Goal: Task Accomplishment & Management: Use online tool/utility

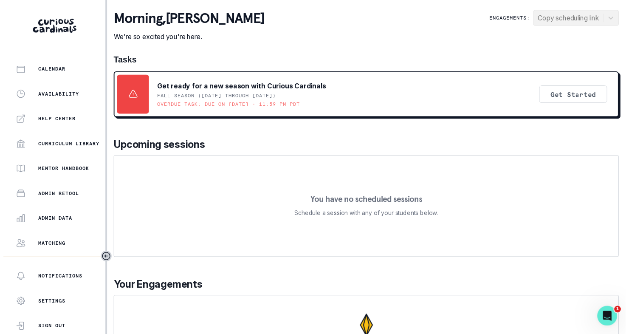
scroll to position [179, 0]
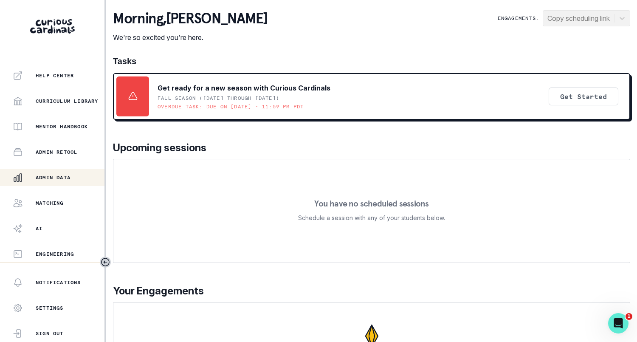
click at [32, 182] on div "Admin Data" at bounding box center [59, 178] width 92 height 10
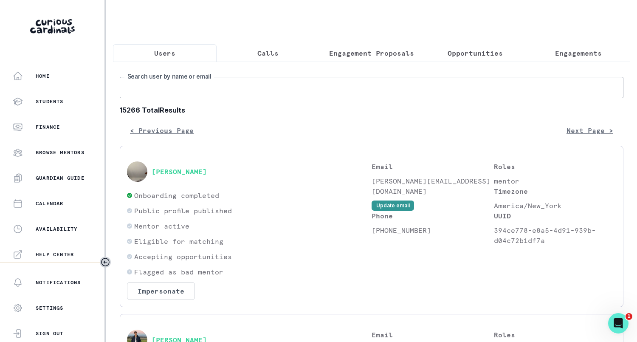
click at [161, 98] on input "Search user by name or email" at bounding box center [372, 87] width 504 height 21
type input "[PERSON_NAME]"
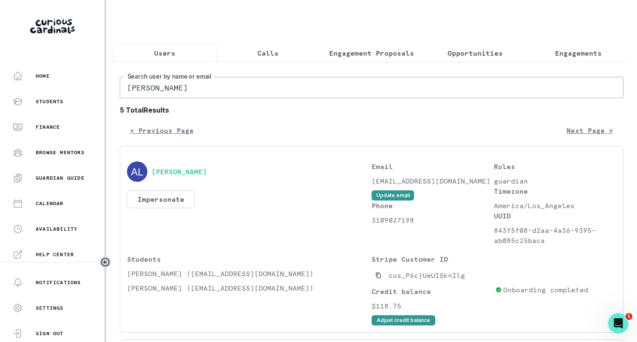
click at [315, 98] on input "[PERSON_NAME]" at bounding box center [372, 87] width 504 height 21
type input "[PERSON_NAME]"
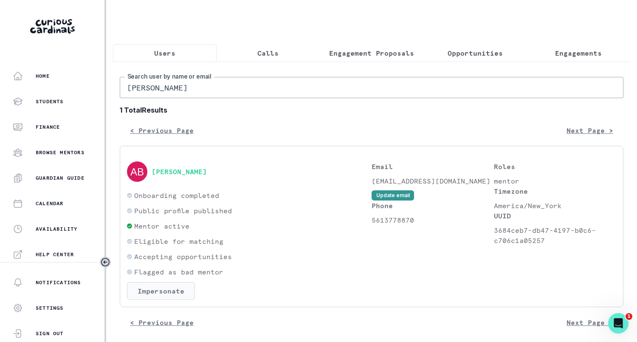
click at [176, 294] on button "Impersonate" at bounding box center [161, 291] width 68 height 18
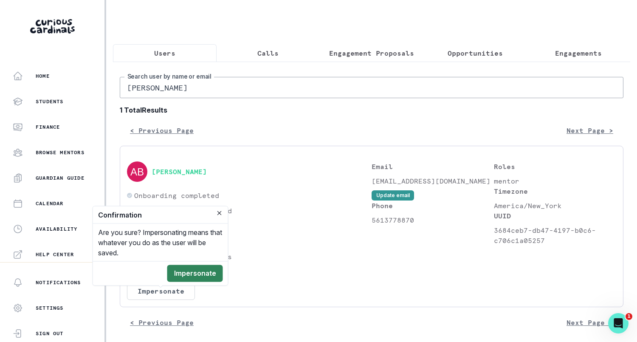
click at [181, 275] on button "Impersonate" at bounding box center [195, 273] width 56 height 17
